Goal: Information Seeking & Learning: Understand process/instructions

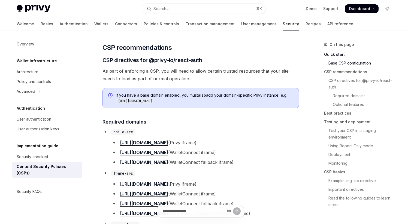
scroll to position [296, 0]
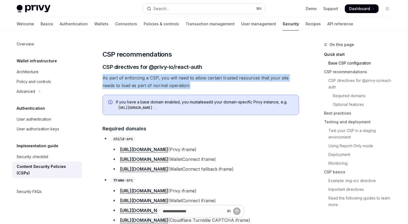
drag, startPoint x: 103, startPoint y: 80, endPoint x: 192, endPoint y: 88, distance: 89.2
click at [192, 88] on span "As part of enforcing a CSP, you will need to allow certain trusted resources th…" at bounding box center [201, 81] width 197 height 15
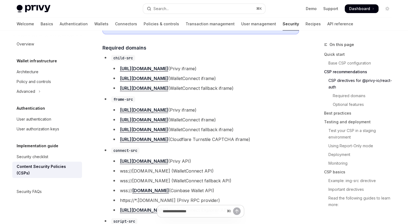
scroll to position [384, 0]
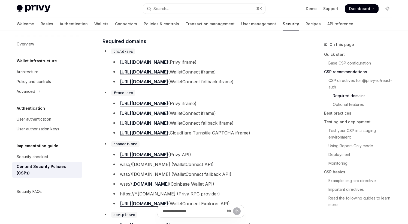
drag, startPoint x: 191, startPoint y: 74, endPoint x: 264, endPoint y: 74, distance: 72.5
click at [264, 74] on li "https://verify.walletconnect.com (WalletConnect iframe)" at bounding box center [205, 72] width 188 height 8
drag, startPoint x: 197, startPoint y: 84, endPoint x: 278, endPoint y: 84, distance: 81.3
click at [278, 84] on li "https://verify.walletconnect.org (WalletConnect fallback iframe)" at bounding box center [205, 82] width 188 height 8
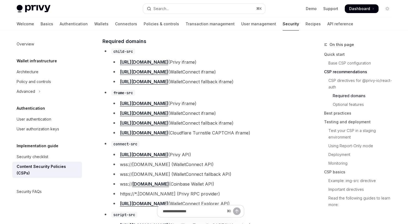
click at [278, 84] on li "https://verify.walletconnect.org (WalletConnect fallback iframe)" at bounding box center [205, 82] width 188 height 8
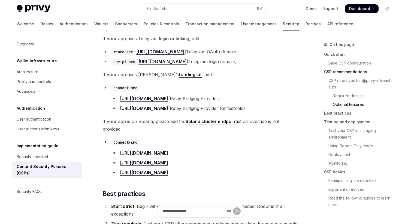
scroll to position [582, 0]
